Goal: Task Accomplishment & Management: Use online tool/utility

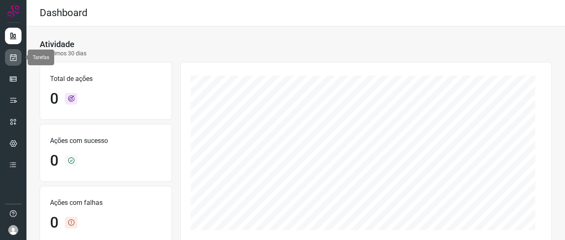
click at [8, 55] on link at bounding box center [13, 57] width 17 height 17
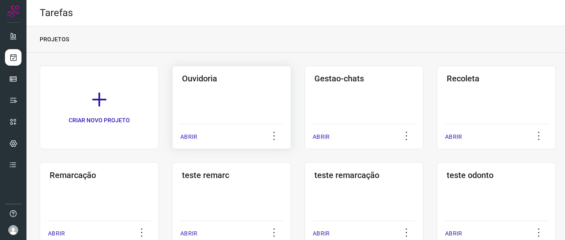
click at [192, 145] on div "Ouvidoria ABRIR" at bounding box center [231, 108] width 119 height 84
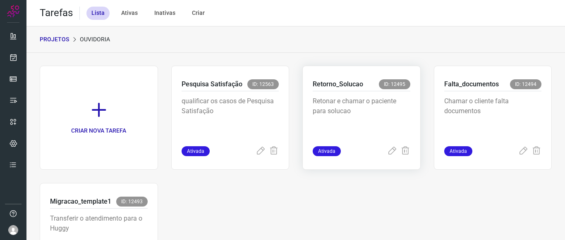
click at [382, 151] on div "Ativada" at bounding box center [362, 151] width 98 height 10
click at [389, 155] on icon at bounding box center [392, 151] width 10 height 10
click at [389, 154] on icon at bounding box center [392, 151] width 10 height 10
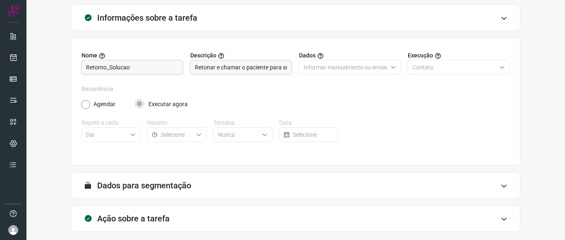
scroll to position [83, 0]
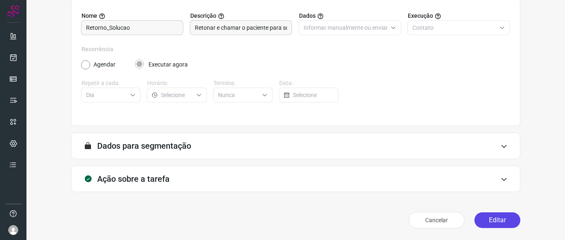
click at [480, 216] on button "Editar" at bounding box center [497, 220] width 46 height 16
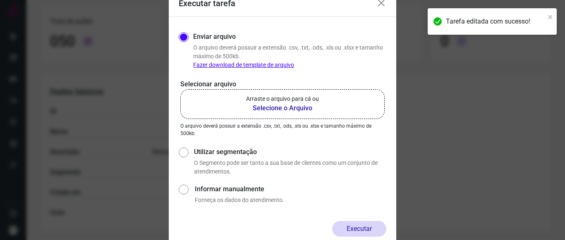
click at [310, 108] on b "Selecione o Arquivo" at bounding box center [282, 108] width 73 height 10
click at [0, 0] on input "Arraste o arquivo para cá ou Selecione o Arquivo" at bounding box center [0, 0] width 0 height 0
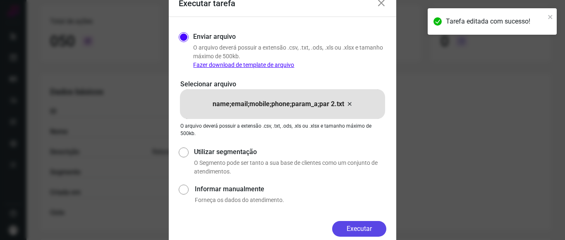
click at [365, 236] on button "Executar" at bounding box center [359, 229] width 54 height 16
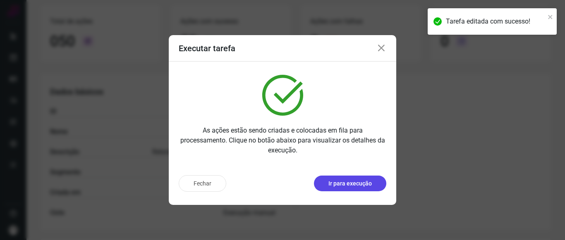
click at [375, 182] on button "Ir para execução" at bounding box center [350, 184] width 72 height 16
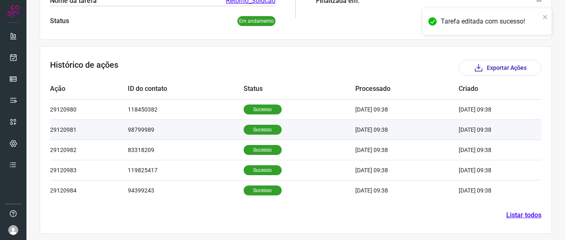
scroll to position [202, 0]
